Goal: Task Accomplishment & Management: Manage account settings

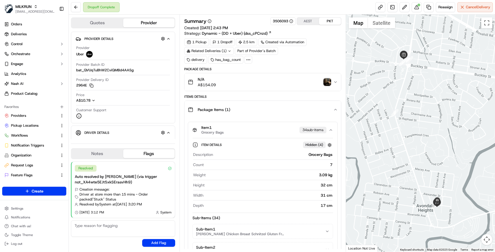
scroll to position [758, 0]
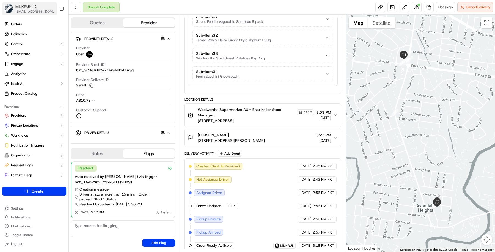
click at [30, 5] on span "MILKRUN" at bounding box center [23, 6] width 16 height 5
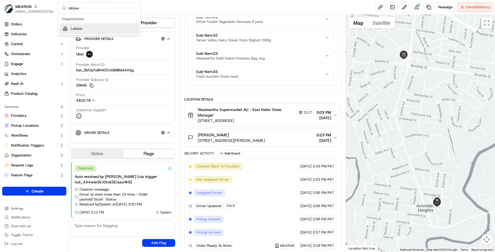
type input "loblaw"
click at [103, 26] on div "Loblaw" at bounding box center [100, 28] width 80 height 11
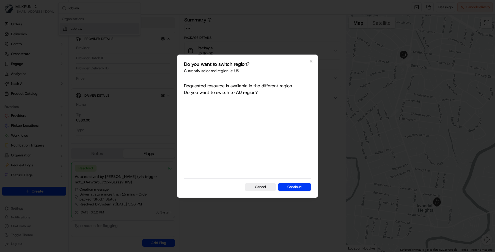
scroll to position [0, 0]
click at [33, 35] on div at bounding box center [247, 126] width 495 height 252
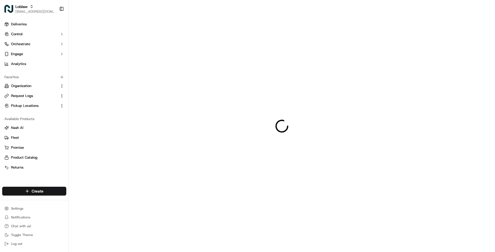
click at [33, 35] on button "Control" at bounding box center [34, 34] width 64 height 9
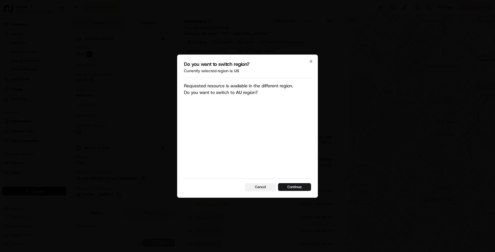
click at [258, 189] on button "Cancel" at bounding box center [260, 187] width 31 height 8
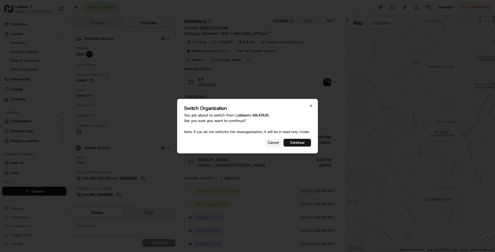
click at [272, 144] on button "Cancel" at bounding box center [273, 143] width 16 height 8
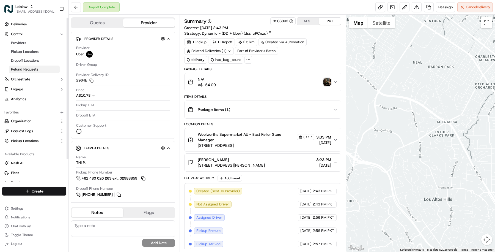
click at [34, 70] on span "Refund Requests" at bounding box center [24, 69] width 27 height 5
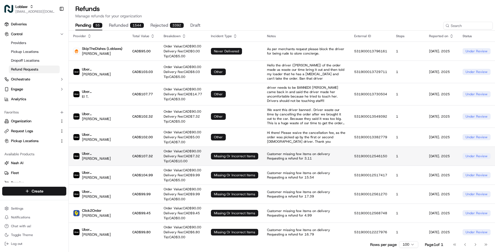
click at [175, 154] on p "Delivery Fee: CAD$ 7.32" at bounding box center [183, 156] width 38 height 4
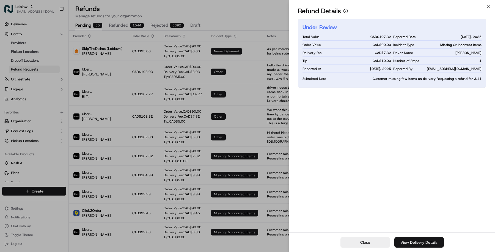
click at [415, 239] on link "View Delivery Details" at bounding box center [418, 242] width 49 height 10
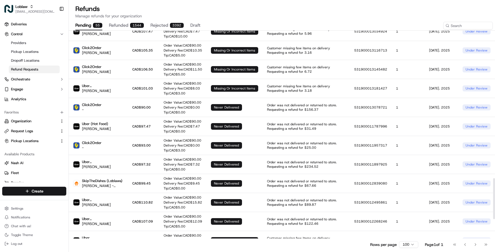
scroll to position [844, 0]
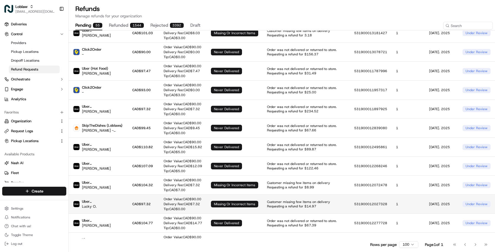
click at [267, 199] on p "Customer missing few items on delivery Requesting a refund for $14.97" at bounding box center [306, 203] width 78 height 9
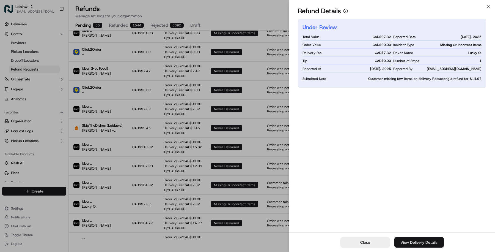
click at [408, 242] on link "View Delivery Details" at bounding box center [418, 242] width 49 height 10
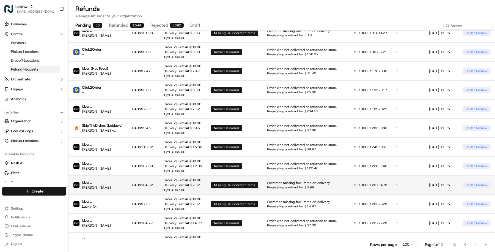
click at [314, 180] on p "Customer missing few items on delivery Requesting a refund for $8.99" at bounding box center [306, 184] width 78 height 9
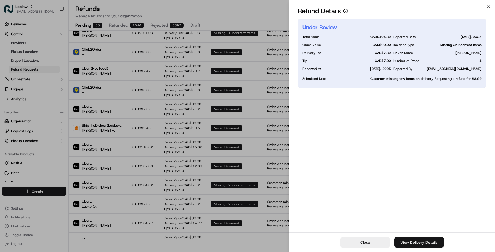
click at [411, 239] on link "View Delivery Details" at bounding box center [418, 242] width 49 height 10
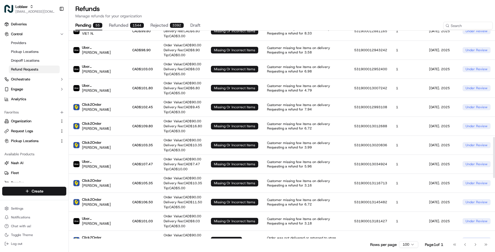
scroll to position [473, 0]
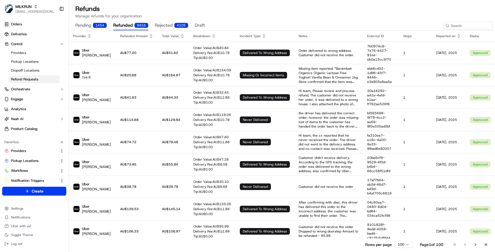
click at [169, 24] on button "rejected 4105" at bounding box center [171, 25] width 33 height 9
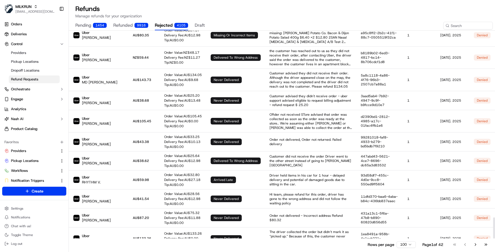
scroll to position [1838, 0]
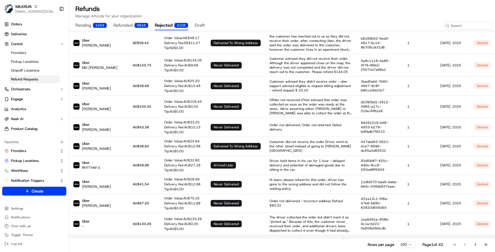
click at [293, 237] on p "Customer reported 2 missing items: Aluminum Foil and Bosisto's Sensitive Laundr…" at bounding box center [310, 246] width 82 height 18
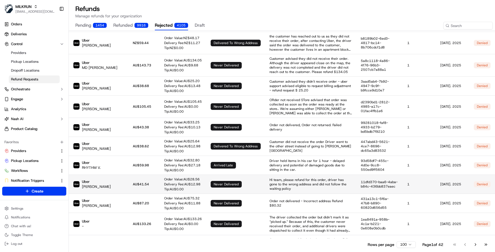
click at [271, 177] on p "Hi team, please refund for this order, driver has gone to the wrong address and…" at bounding box center [310, 183] width 82 height 13
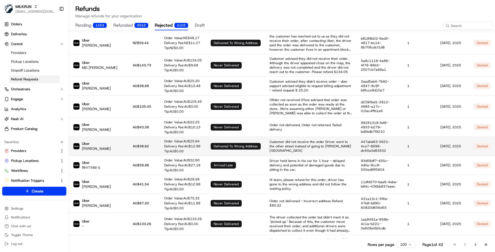
click at [276, 136] on td "Customer did not receive the order Driver went to the other street instead of g…" at bounding box center [310, 145] width 91 height 19
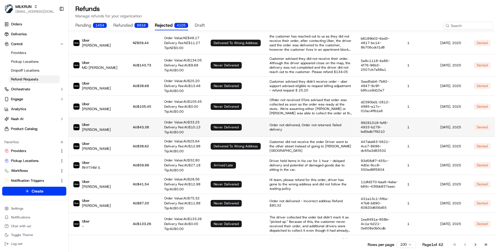
click at [275, 117] on td "Order not delivered, Order not returned. Failed delivery" at bounding box center [310, 126] width 91 height 19
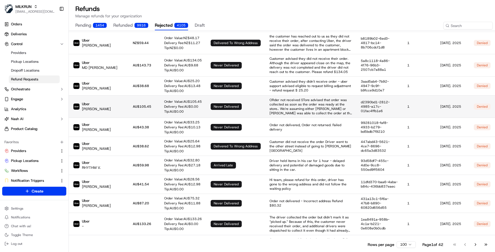
click at [278, 98] on p "ORder not received STore advised that order was collected as soon as the order …" at bounding box center [310, 107] width 82 height 18
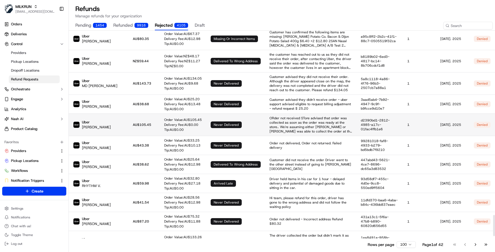
scroll to position [1814, 0]
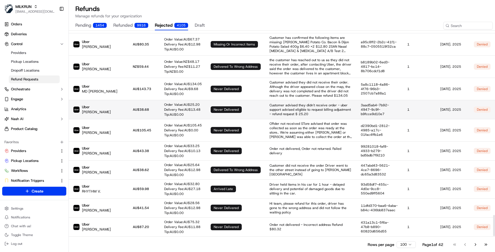
click at [278, 100] on td "Customer advised they didn't receive order - uber support advised eligible to r…" at bounding box center [310, 109] width 91 height 19
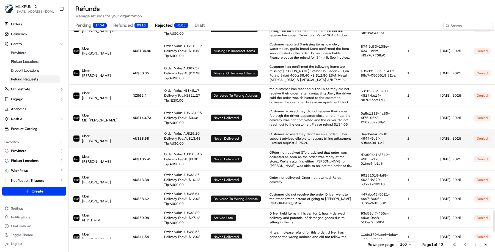
scroll to position [1755, 0]
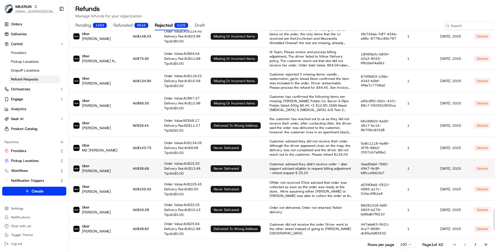
click at [278, 92] on td "Customer has confirmed the following items are missing: Daly Potato Co. Bacon &…" at bounding box center [310, 103] width 91 height 22
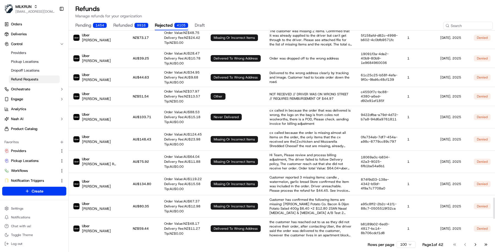
scroll to position [1635, 0]
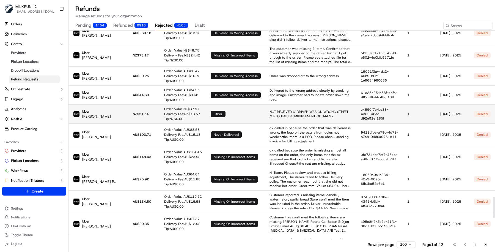
click at [278, 109] on p "NOT RECEIVED // DRIVER WAS ON WRONG STREET // REQUIRES REIMBURSEMENT OF $44.97" at bounding box center [310, 113] width 82 height 9
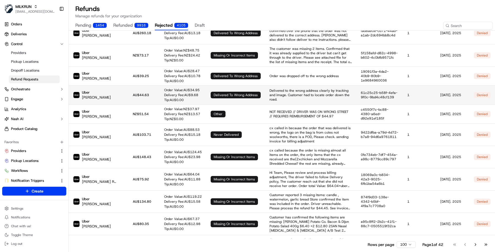
click at [278, 88] on p "Delivered to the wrong address clearly by tracking and image. Customer had to l…" at bounding box center [310, 94] width 82 height 13
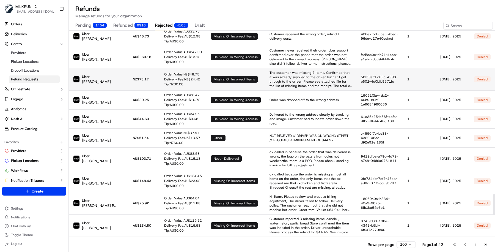
scroll to position [1610, 0]
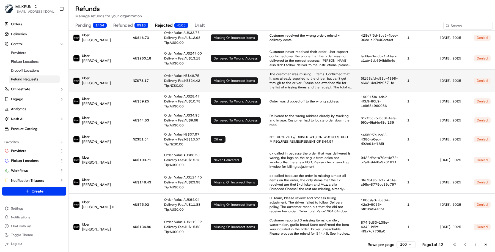
click at [276, 72] on p "The customer was missing 2 items. Confirmed that it was already supplied to the…" at bounding box center [310, 81] width 82 height 18
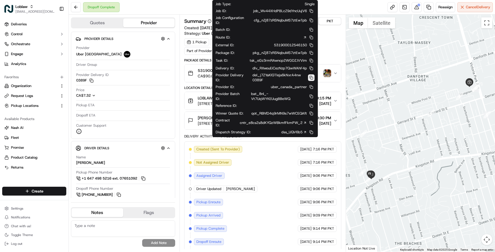
click at [312, 76] on button at bounding box center [311, 77] width 7 height 7
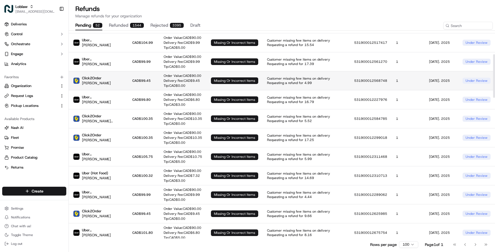
scroll to position [118, 0]
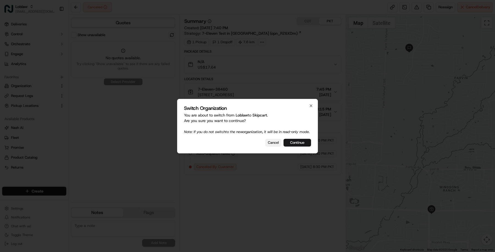
click at [269, 143] on button "Cancel" at bounding box center [273, 143] width 16 height 8
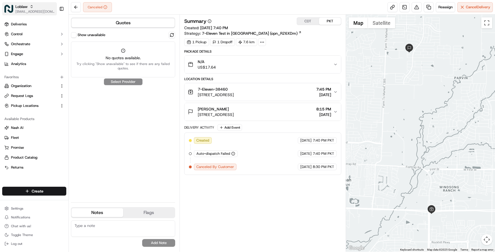
click at [30, 7] on icon "button" at bounding box center [32, 7] width 4 height 4
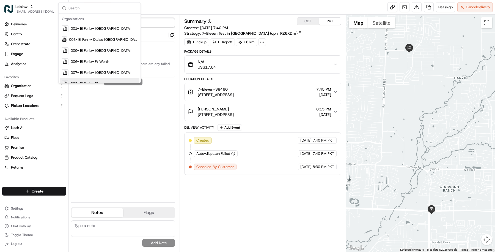
click at [152, 136] on div "Show unavailable No quotes available. Try clicking "Show unavailable" to see if…" at bounding box center [123, 115] width 104 height 166
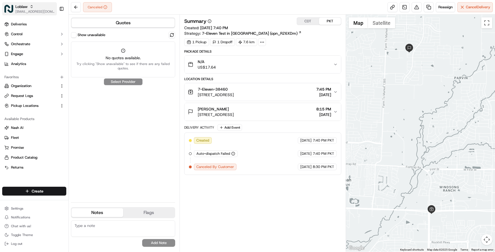
click at [31, 7] on icon "button" at bounding box center [32, 7] width 4 height 4
